Goal: Information Seeking & Learning: Learn about a topic

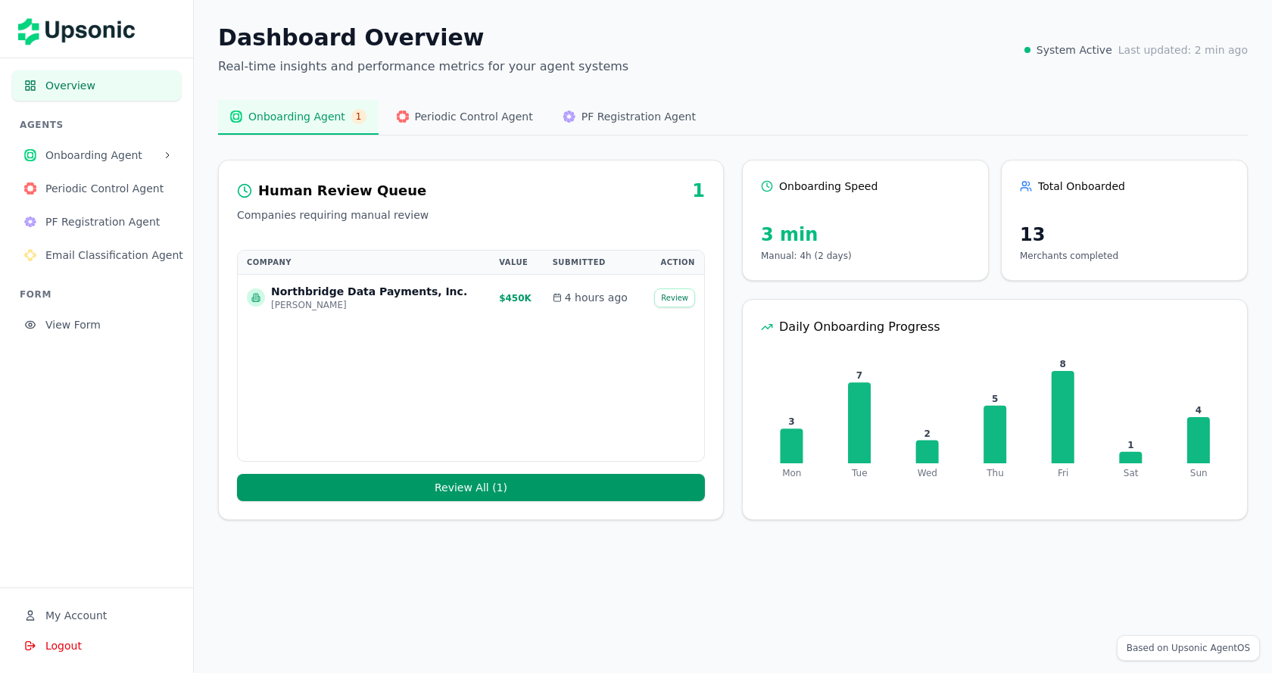
click at [103, 251] on span "Email Classification Agent" at bounding box center [114, 255] width 138 height 15
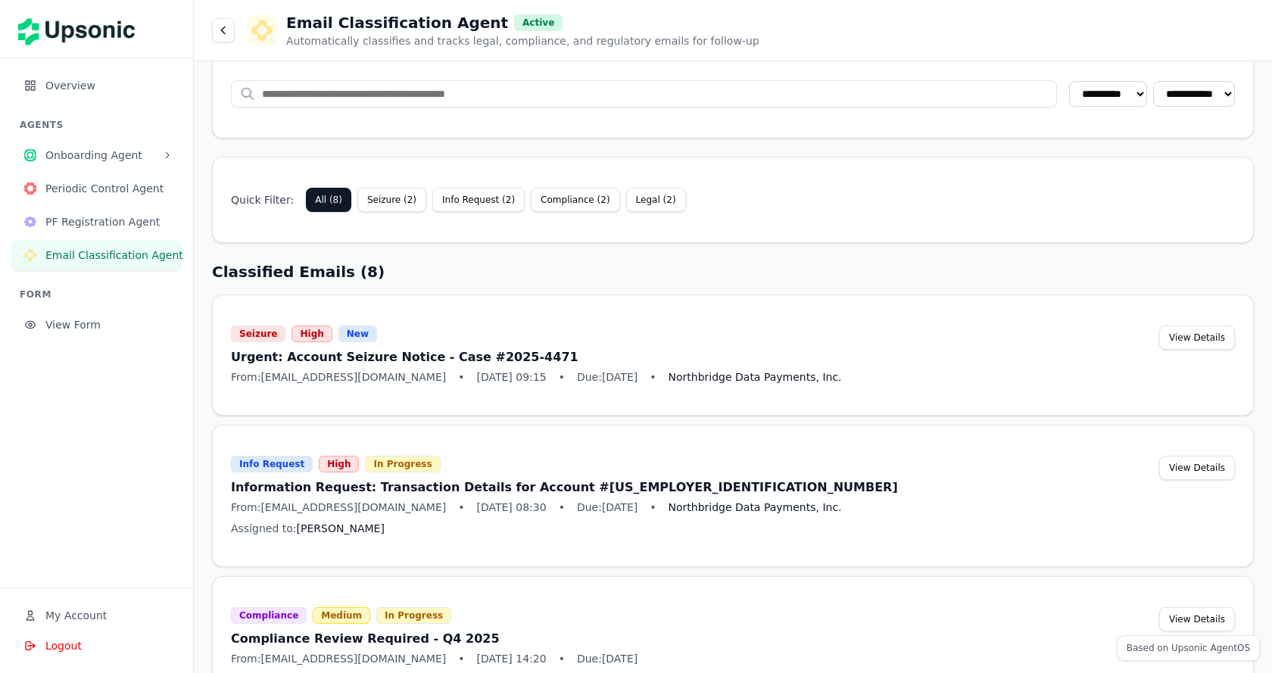
click at [403, 190] on button "Seizure ( 2 )" at bounding box center [391, 200] width 69 height 24
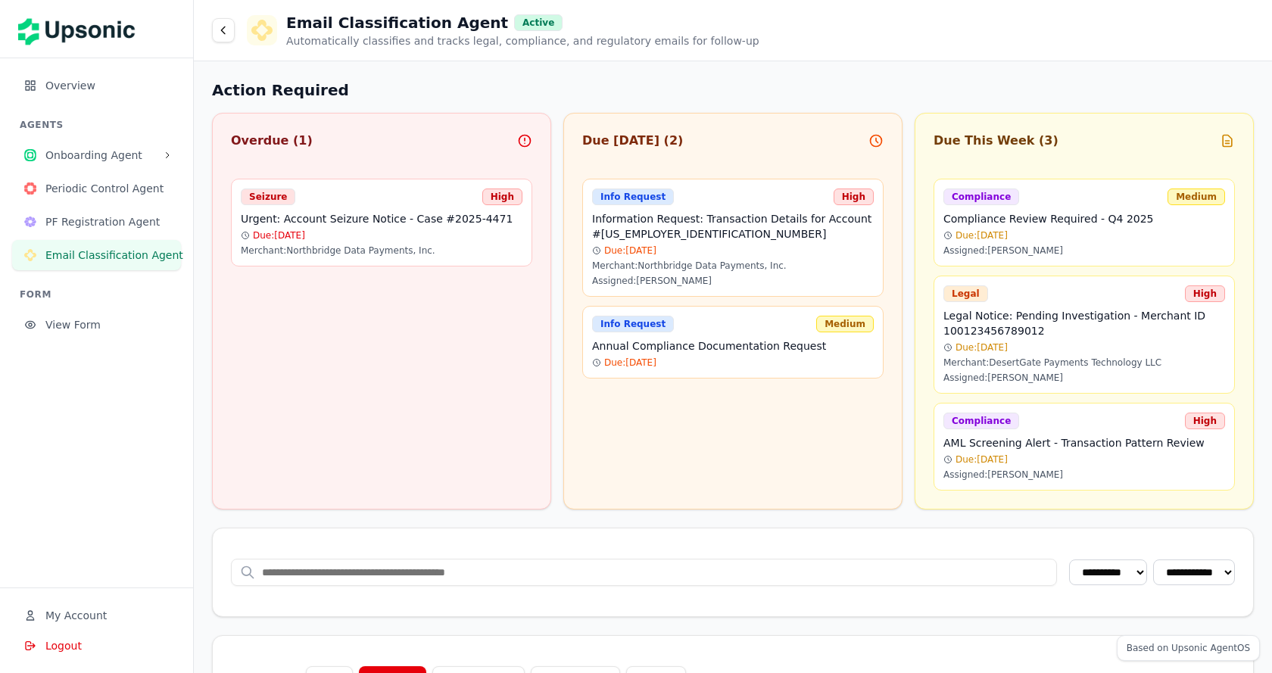
click at [355, 211] on h4 "Urgent: Account Seizure Notice - Case #2025-4471" at bounding box center [382, 218] width 282 height 15
click at [645, 234] on h4 "Information Request: Transaction Details for Account #54-9038162" at bounding box center [733, 226] width 282 height 30
click at [1056, 308] on h4 "Legal Notice: Pending Investigation - Merchant ID 100123456789012" at bounding box center [1084, 323] width 282 height 30
click at [221, 30] on icon at bounding box center [223, 29] width 4 height 7
